Goal: Task Accomplishment & Management: Use online tool/utility

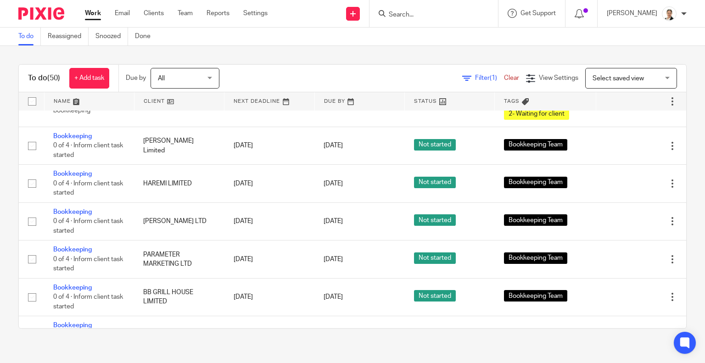
scroll to position [459, 0]
click at [449, 14] on input "Search" at bounding box center [429, 15] width 83 height 8
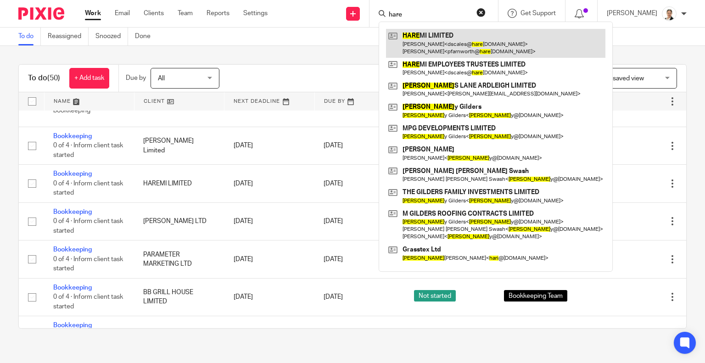
type input "hare"
click at [467, 39] on link at bounding box center [495, 43] width 219 height 28
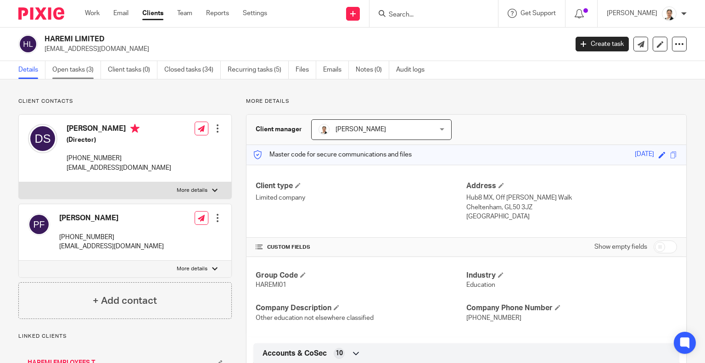
click at [58, 67] on link "Open tasks (3)" at bounding box center [76, 70] width 49 height 18
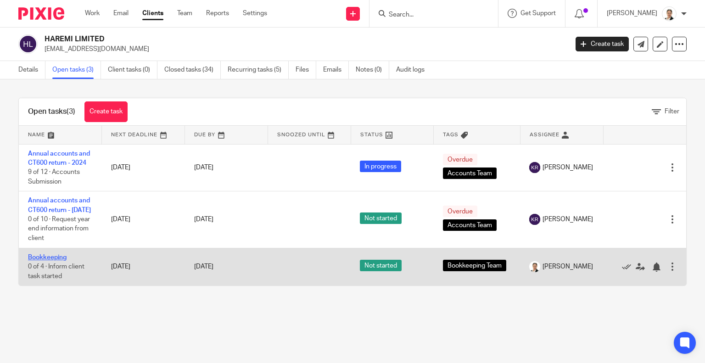
click at [45, 261] on link "Bookkeeping" at bounding box center [47, 257] width 39 height 6
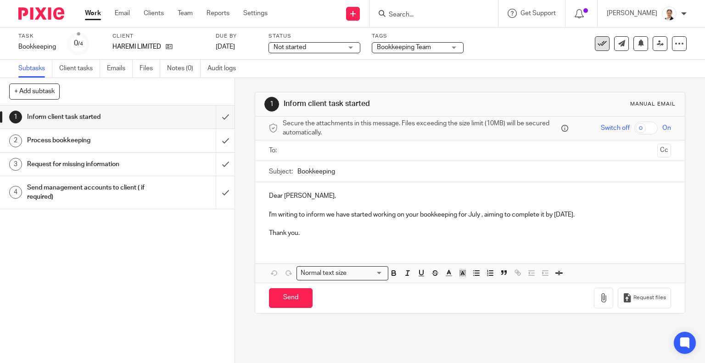
click at [598, 44] on icon at bounding box center [602, 43] width 9 height 9
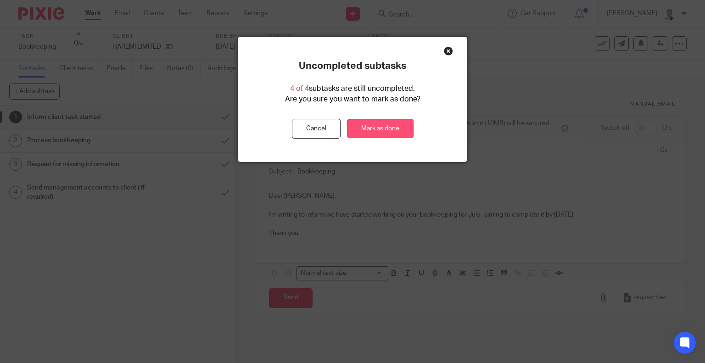
click at [386, 130] on link "Mark as done" at bounding box center [380, 129] width 67 height 20
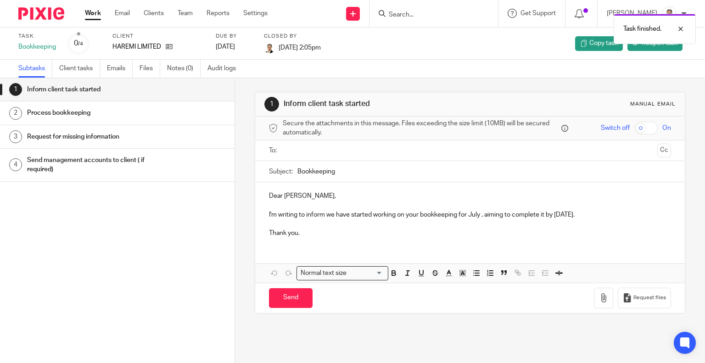
click at [90, 12] on link "Work" at bounding box center [93, 13] width 16 height 9
